Goal: Task Accomplishment & Management: Manage account settings

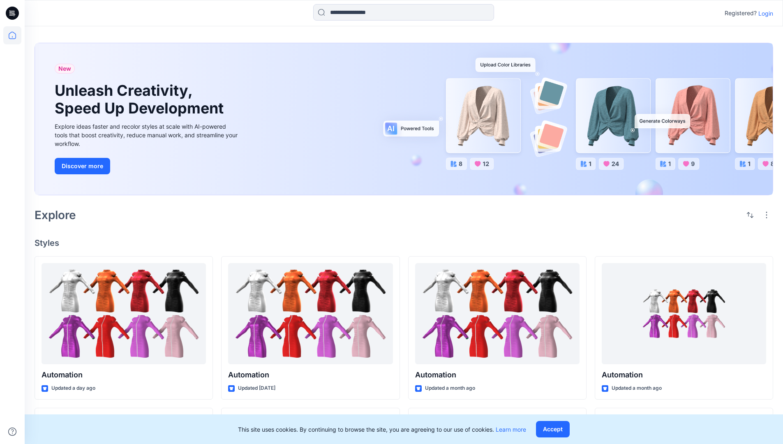
click at [764, 13] on p "Login" at bounding box center [766, 13] width 15 height 9
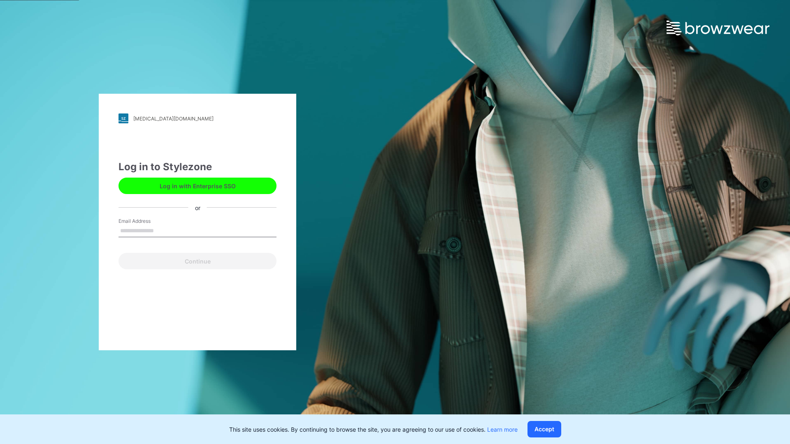
click at [162, 230] on input "Email Address" at bounding box center [197, 231] width 158 height 12
type input "**********"
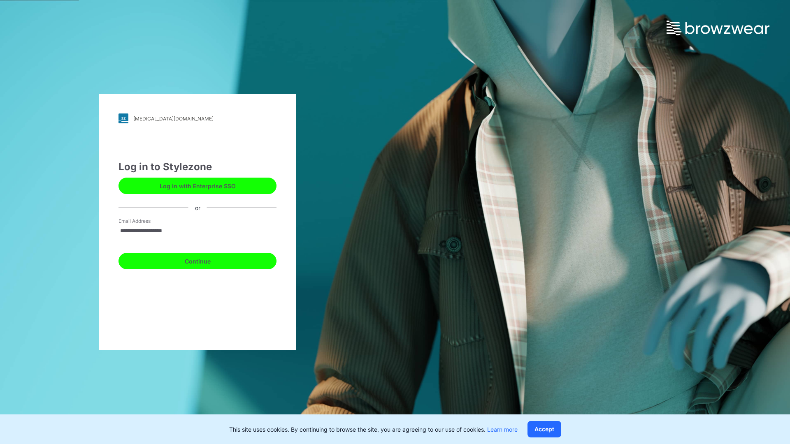
click at [206, 260] on button "Continue" at bounding box center [197, 261] width 158 height 16
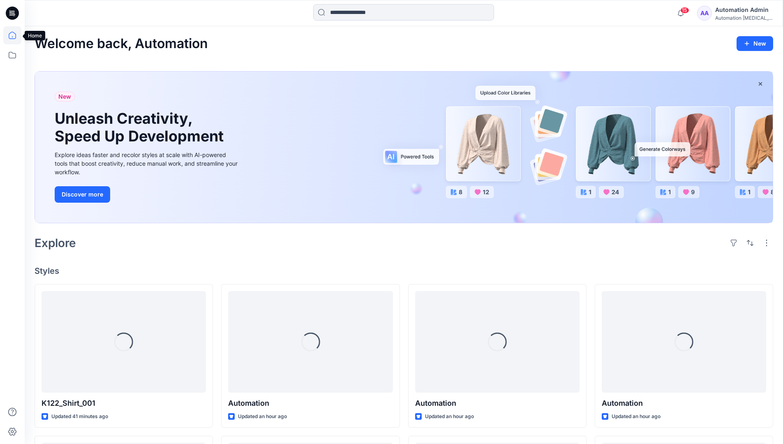
click at [16, 35] on icon at bounding box center [12, 35] width 7 height 7
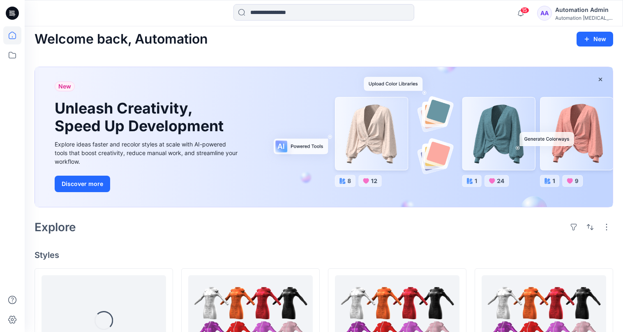
scroll to position [33, 0]
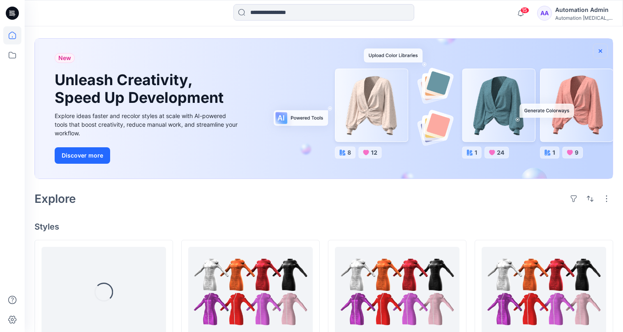
click at [600, 51] on icon "button" at bounding box center [600, 50] width 3 height 3
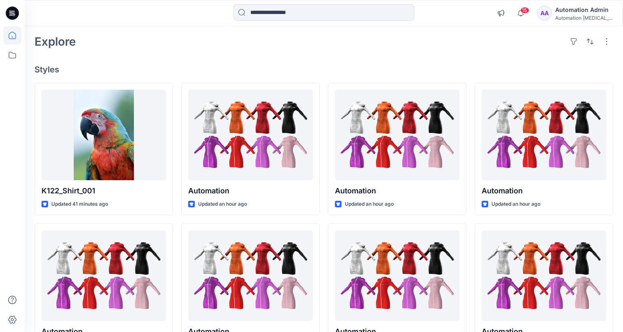
click at [587, 19] on div "Automation [MEDICAL_DATA]..." at bounding box center [585, 18] width 58 height 6
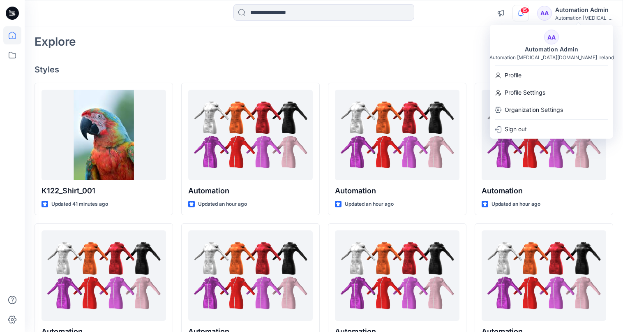
click at [524, 14] on icon "button" at bounding box center [521, 12] width 6 height 5
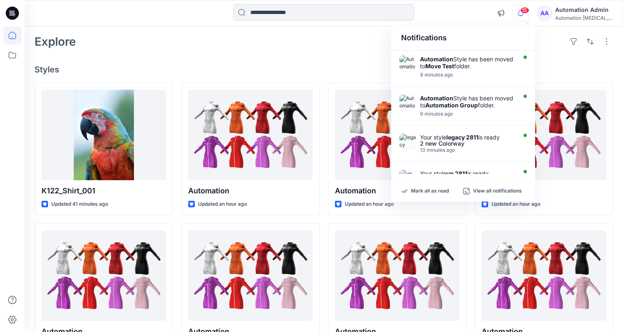
click at [408, 42] on div "Notifications" at bounding box center [463, 37] width 144 height 25
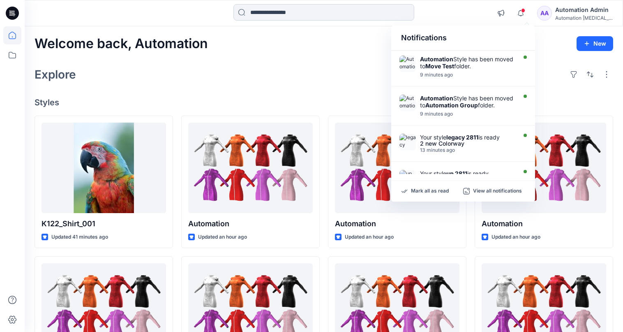
click at [326, 17] on input at bounding box center [324, 12] width 181 height 16
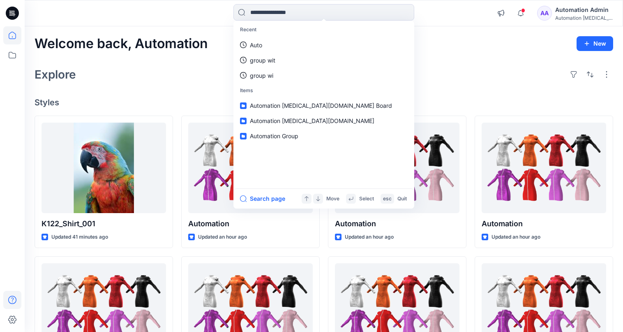
click at [10, 299] on icon at bounding box center [12, 300] width 18 height 18
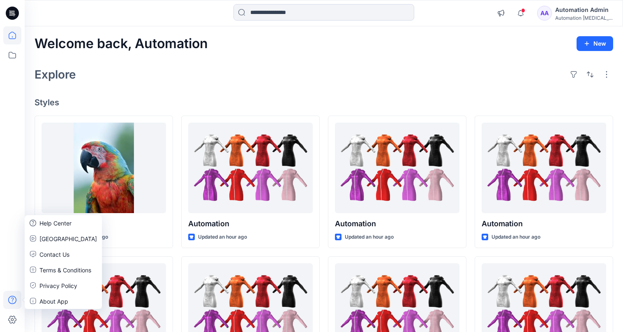
click at [149, 81] on div "Explore" at bounding box center [324, 75] width 579 height 20
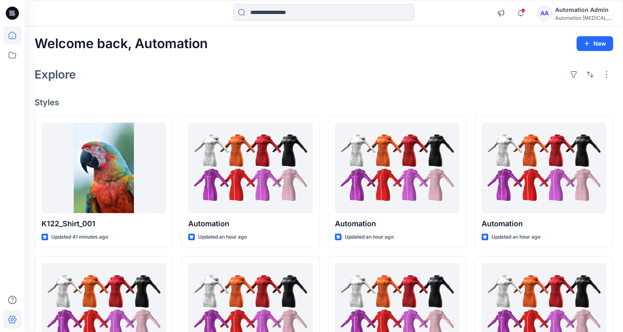
click at [16, 317] on icon at bounding box center [12, 319] width 18 height 18
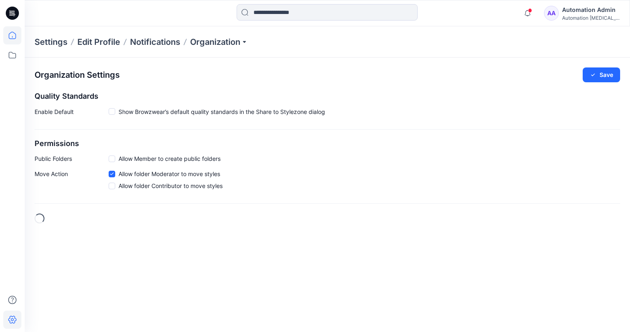
click at [17, 37] on icon at bounding box center [12, 35] width 18 height 18
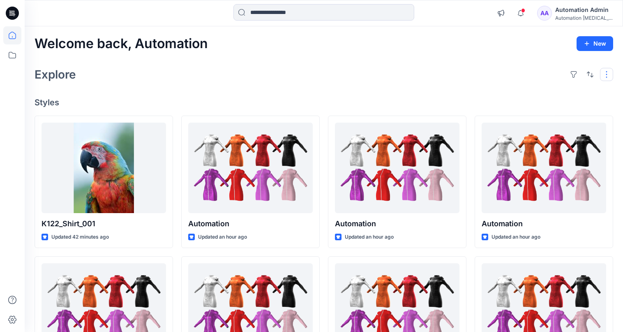
click at [605, 78] on button "button" at bounding box center [606, 74] width 13 height 13
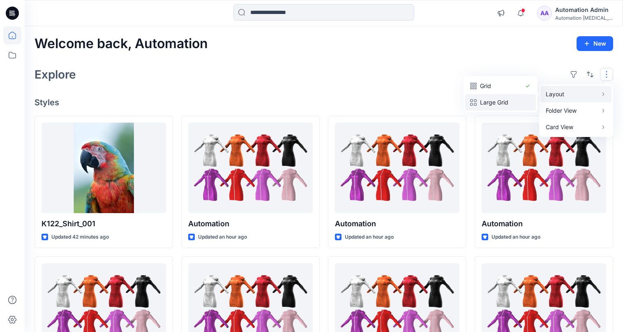
click at [509, 98] on p "Large Grid" at bounding box center [500, 102] width 41 height 10
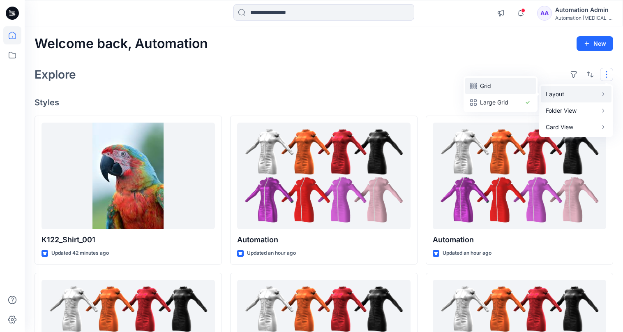
click at [491, 86] on p "Grid" at bounding box center [500, 86] width 41 height 10
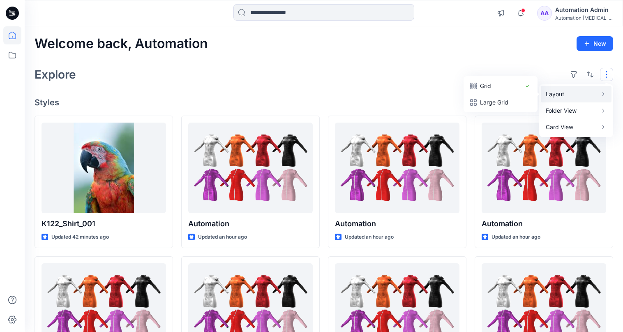
click at [607, 74] on button "button" at bounding box center [606, 74] width 13 height 13
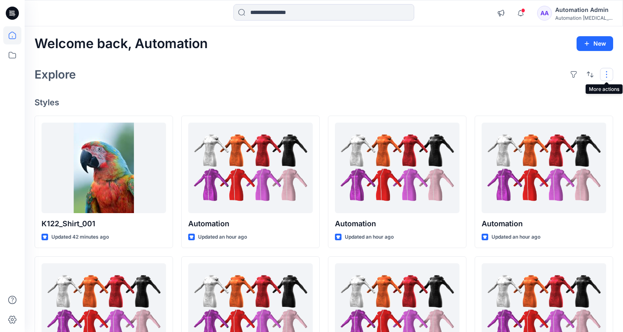
click at [603, 74] on button "button" at bounding box center [606, 74] width 13 height 13
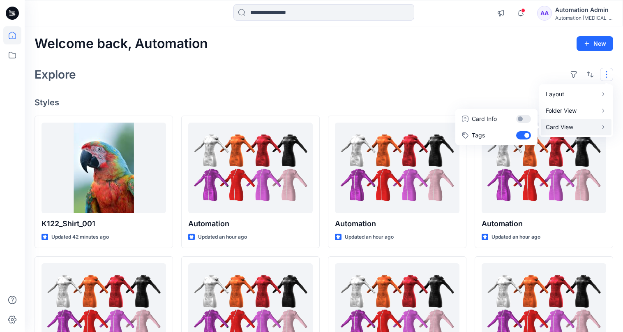
click at [580, 125] on p "Card View" at bounding box center [572, 127] width 52 height 10
click at [523, 118] on button "Card Info" at bounding box center [496, 119] width 79 height 16
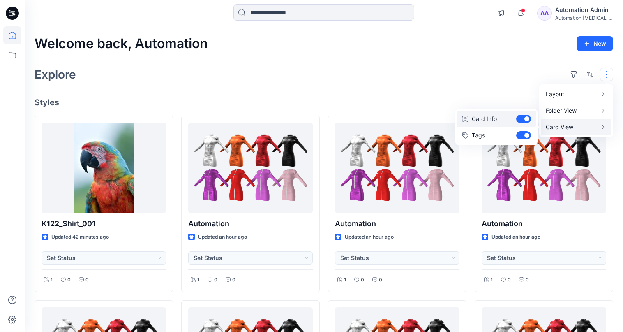
click at [523, 118] on button "Card Info" at bounding box center [496, 119] width 79 height 16
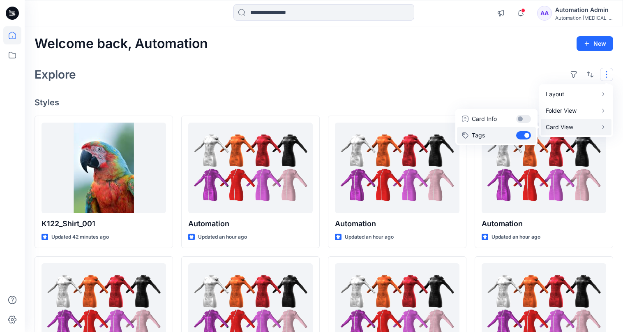
click at [524, 134] on button "Tags" at bounding box center [496, 135] width 79 height 16
click at [598, 72] on div "Layout Grid Large Grid Folder View Compact Card Card View Card Info Tags" at bounding box center [590, 74] width 46 height 13
click at [514, 74] on div "Explore" at bounding box center [324, 75] width 579 height 20
click at [601, 74] on button "button" at bounding box center [606, 74] width 13 height 13
click at [572, 126] on p "Card View" at bounding box center [572, 127] width 52 height 10
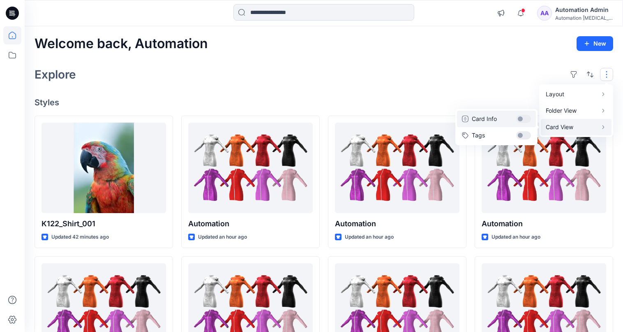
click at [525, 119] on button "Card Info" at bounding box center [496, 119] width 79 height 16
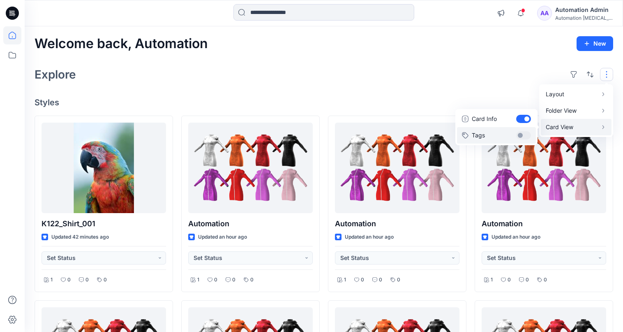
click at [525, 131] on button "Tags" at bounding box center [496, 135] width 79 height 16
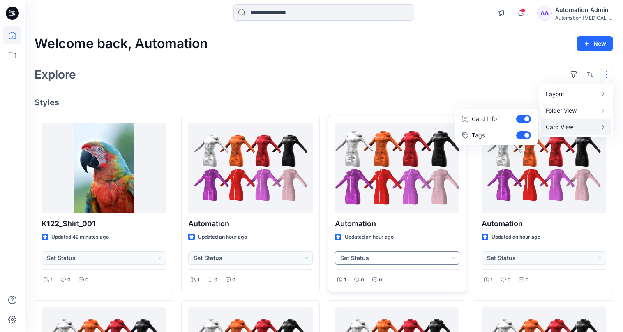
click at [453, 260] on button "Set Status" at bounding box center [397, 257] width 125 height 13
